Goal: Task Accomplishment & Management: Manage account settings

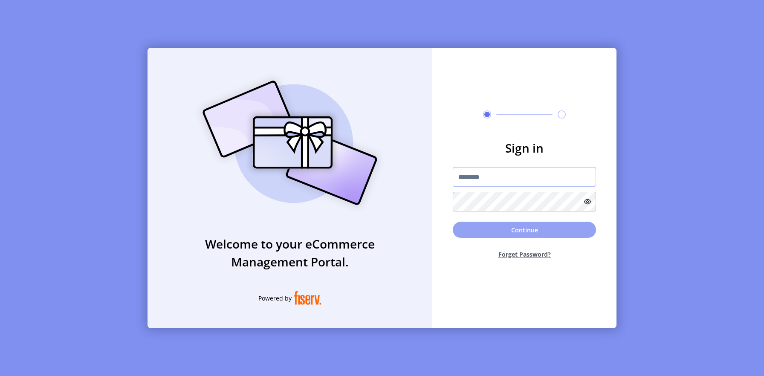
type input "**********"
click at [523, 223] on button "Continue" at bounding box center [524, 230] width 143 height 16
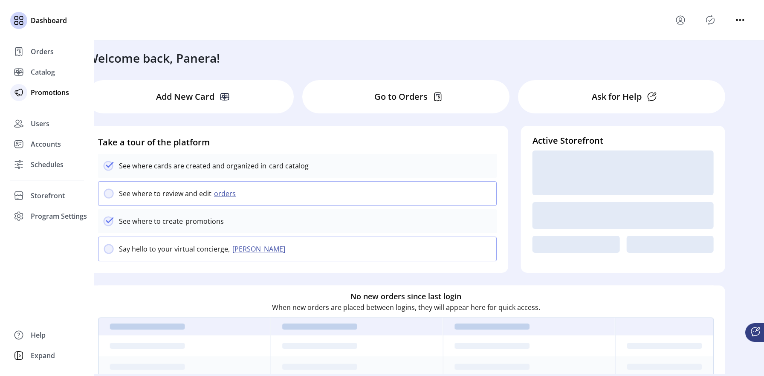
click at [39, 92] on span "Promotions" at bounding box center [50, 92] width 38 height 10
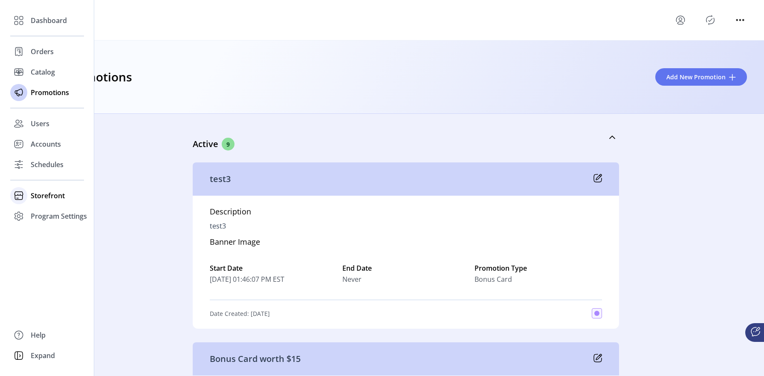
click at [55, 192] on span "Storefront" at bounding box center [48, 196] width 34 height 10
click at [48, 195] on span "Storefront" at bounding box center [48, 196] width 34 height 10
click at [49, 208] on span "Configuration" at bounding box center [53, 213] width 45 height 10
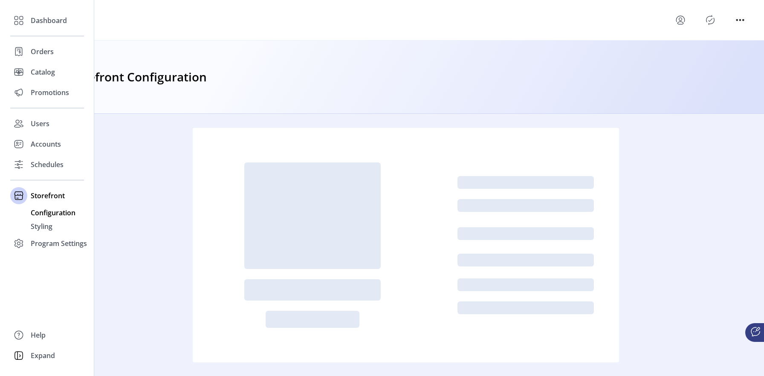
click at [49, 212] on span "Configuration" at bounding box center [53, 213] width 45 height 10
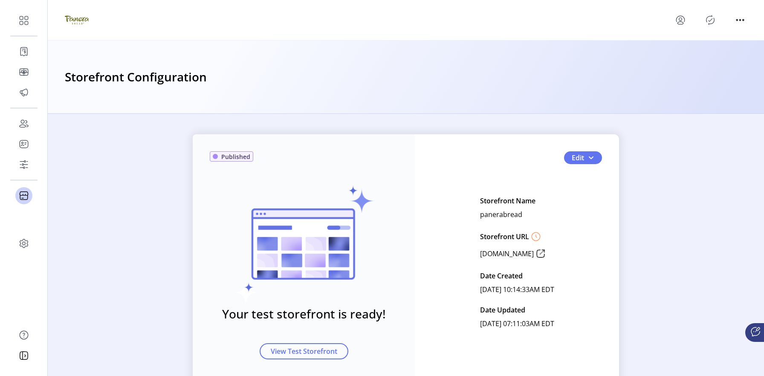
scroll to position [35, 0]
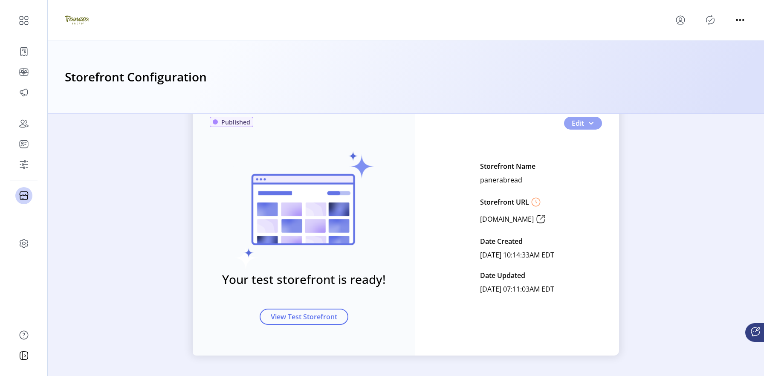
click at [589, 125] on span "button" at bounding box center [590, 123] width 7 height 7
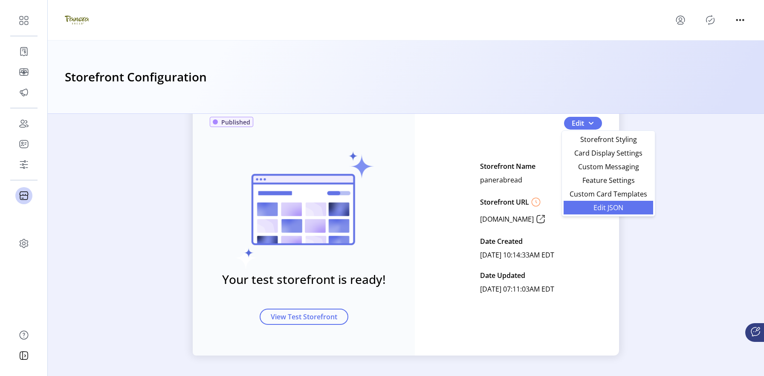
click at [607, 205] on span "Edit JSON" at bounding box center [608, 207] width 79 height 7
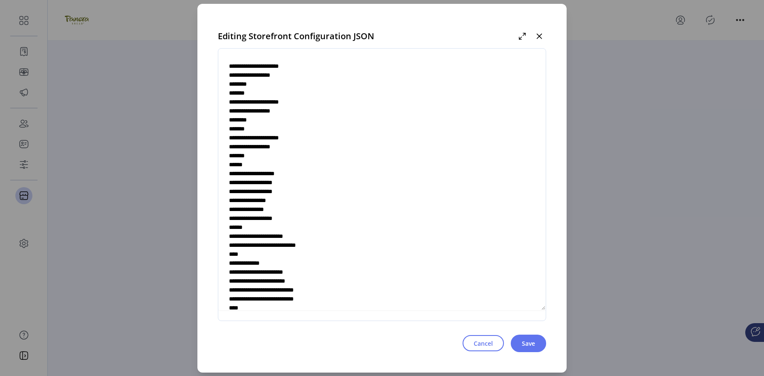
scroll to position [2568, 0]
click at [319, 191] on textarea at bounding box center [381, 184] width 327 height 251
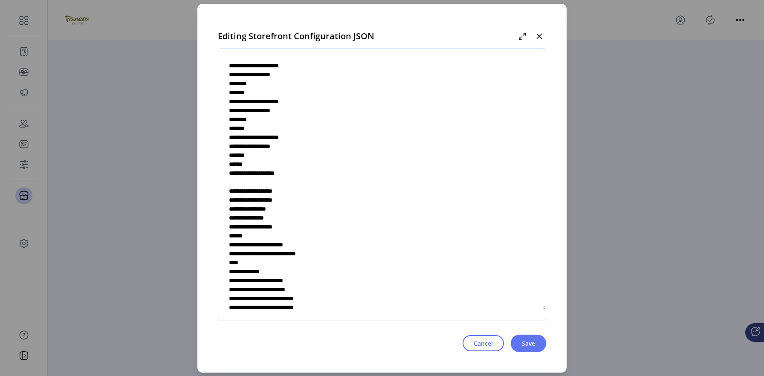
type textarea "**********"
click at [266, 196] on textarea at bounding box center [381, 184] width 327 height 251
click at [255, 199] on textarea at bounding box center [381, 184] width 327 height 251
click at [273, 201] on textarea at bounding box center [381, 184] width 327 height 251
type textarea "**********"
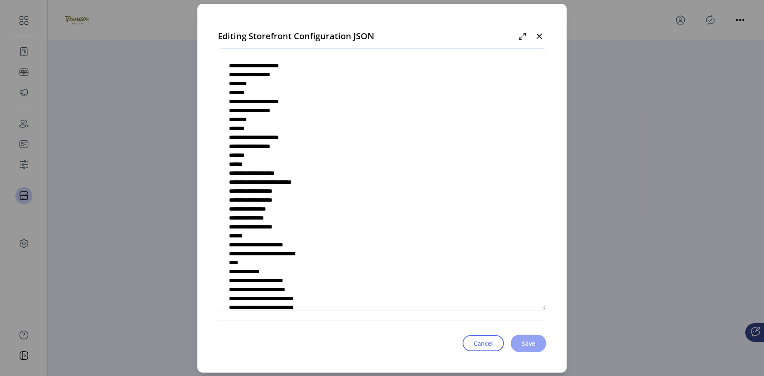
click at [522, 341] on span "Save" at bounding box center [528, 343] width 13 height 9
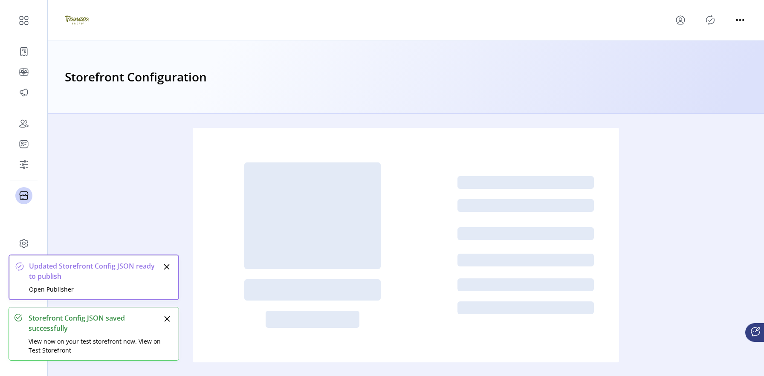
click at [684, 19] on icon "menu" at bounding box center [680, 19] width 8 height 6
click at [696, 58] on link "Sign Out" at bounding box center [711, 54] width 74 height 14
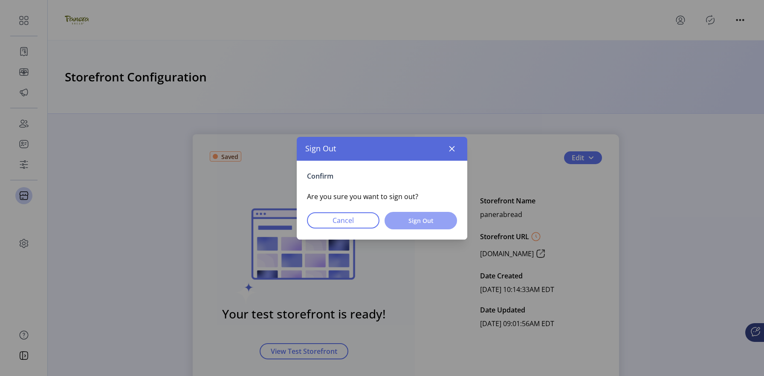
click at [438, 223] on span "Sign Out" at bounding box center [421, 220] width 50 height 9
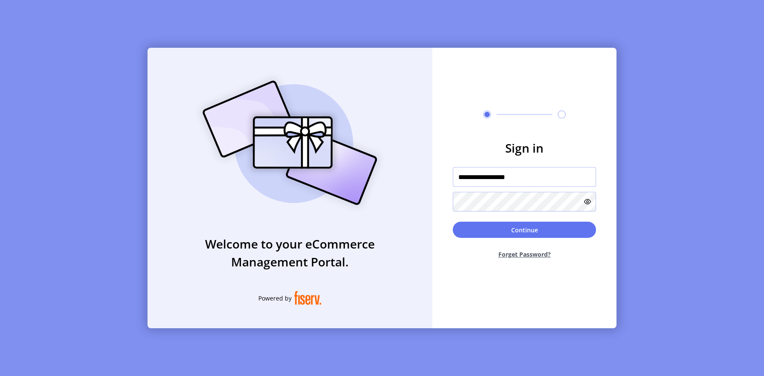
click at [533, 185] on input "**********" at bounding box center [524, 177] width 143 height 20
type input "*********"
click at [543, 225] on button "Continue" at bounding box center [524, 230] width 143 height 16
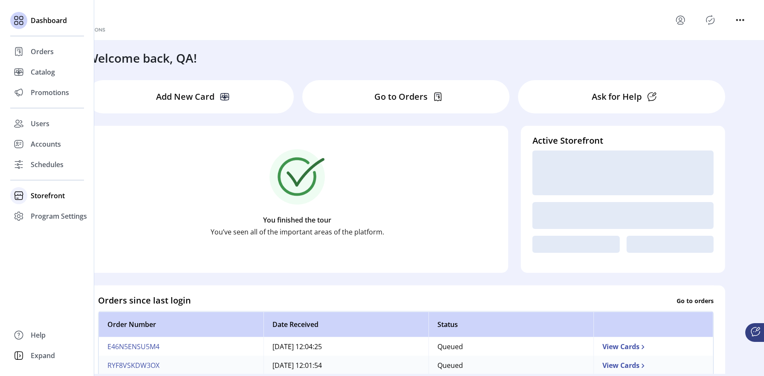
click at [53, 198] on span "Storefront" at bounding box center [48, 196] width 34 height 10
click at [63, 212] on span "Configuration" at bounding box center [53, 213] width 45 height 10
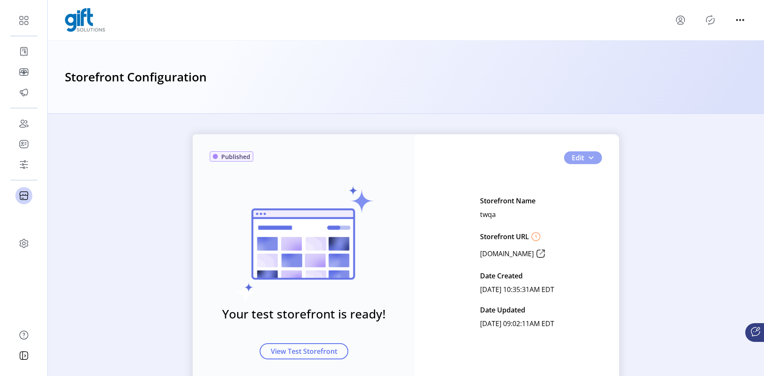
click at [596, 157] on button "Edit" at bounding box center [583, 157] width 38 height 13
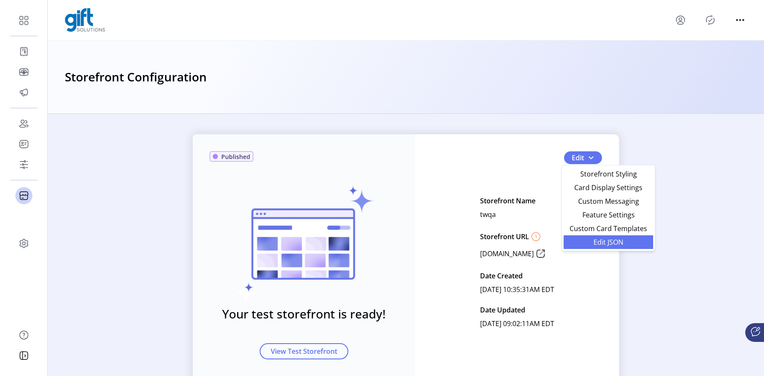
click at [616, 242] on span "Edit JSON" at bounding box center [608, 242] width 79 height 7
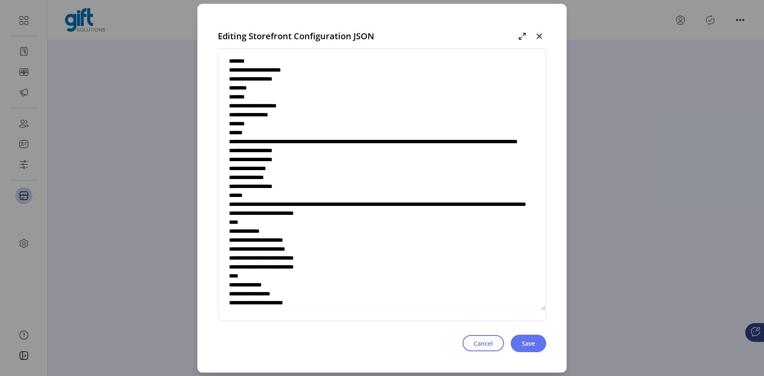
scroll to position [2459, 0]
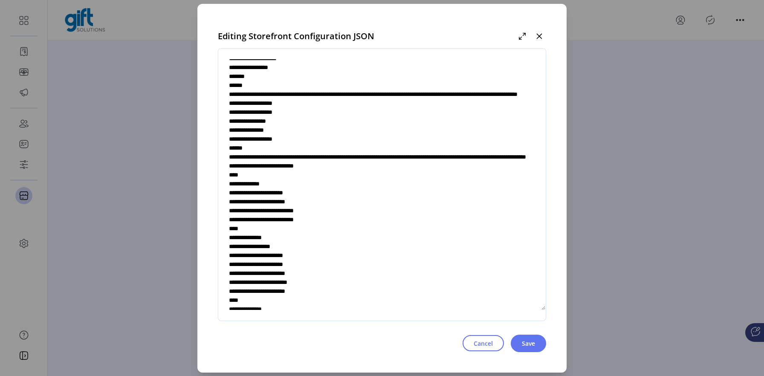
drag, startPoint x: 442, startPoint y: 158, endPoint x: 273, endPoint y: 169, distance: 169.2
click at [273, 169] on textarea at bounding box center [381, 184] width 327 height 251
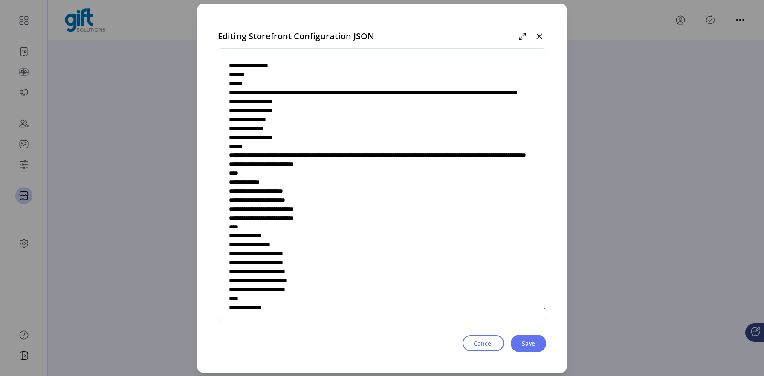
click at [336, 168] on textarea at bounding box center [381, 184] width 327 height 251
click at [300, 245] on textarea at bounding box center [381, 184] width 327 height 251
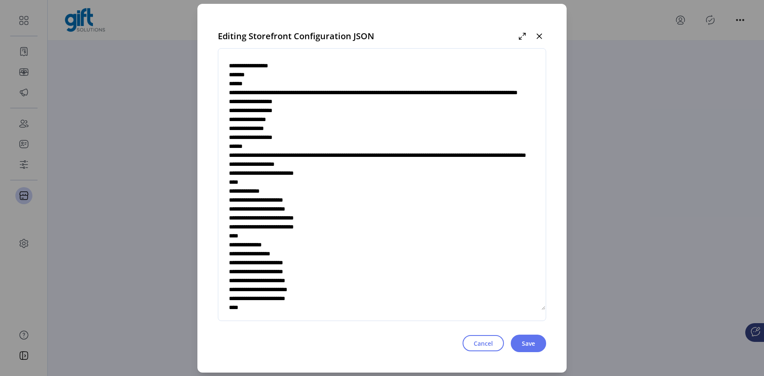
drag, startPoint x: 304, startPoint y: 225, endPoint x: 291, endPoint y: 245, distance: 23.5
click at [286, 245] on textarea at bounding box center [381, 184] width 327 height 251
click at [305, 249] on textarea at bounding box center [381, 184] width 327 height 251
paste textarea "**********"
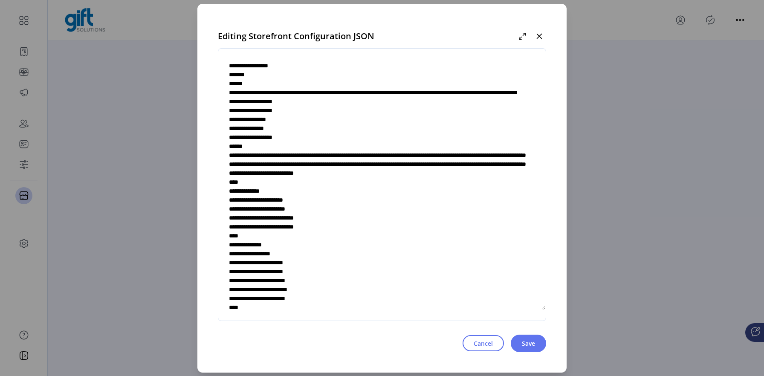
type textarea "**********"
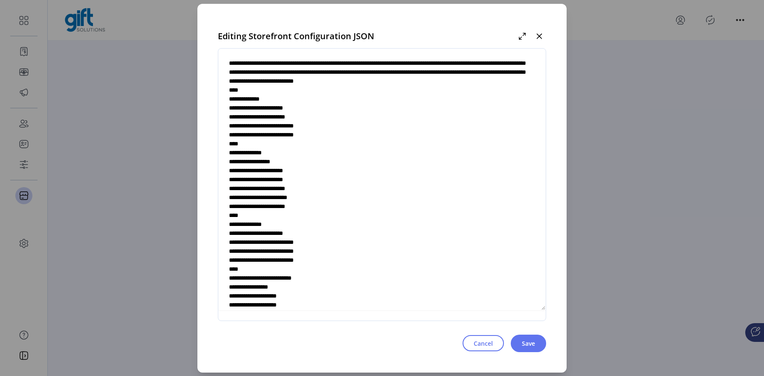
scroll to position [2632, 0]
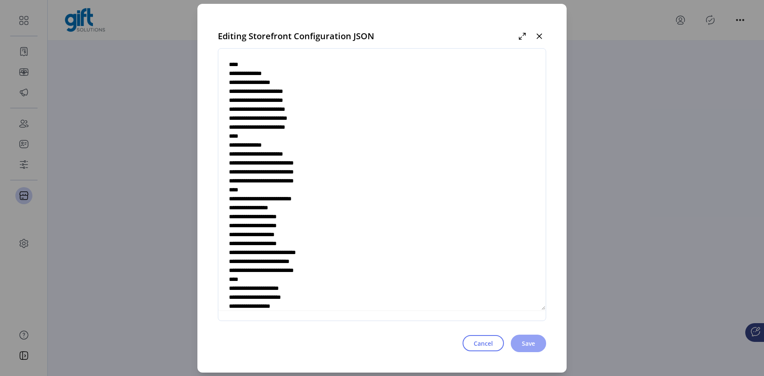
click at [525, 341] on span "Save" at bounding box center [528, 343] width 13 height 9
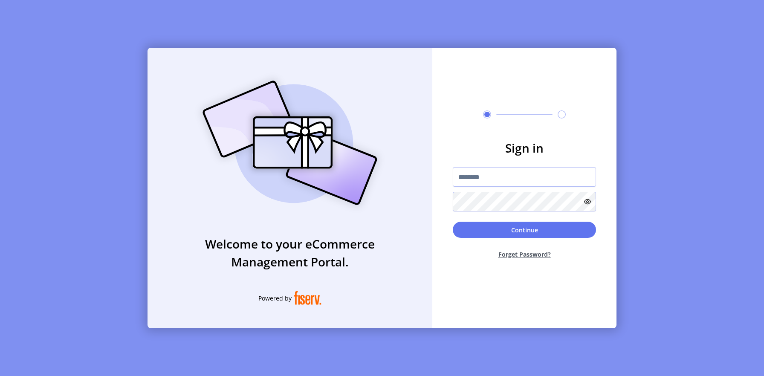
type input "*********"
